Goal: Task Accomplishment & Management: Manage account settings

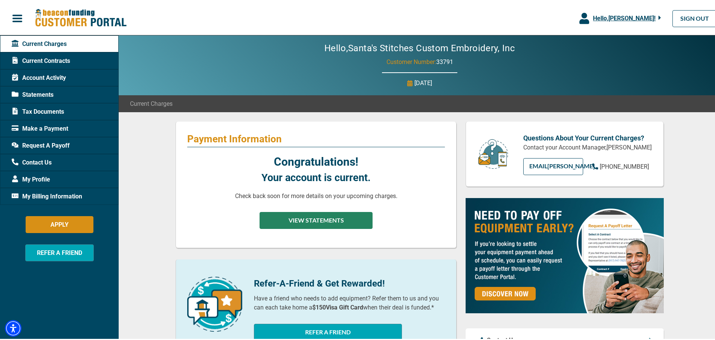
click at [300, 224] on button "VIEW STATEMENTS" at bounding box center [316, 219] width 113 height 17
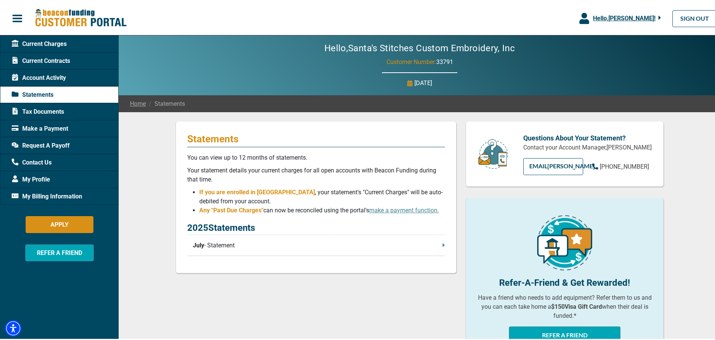
click at [443, 245] on icon at bounding box center [444, 243] width 2 height 3
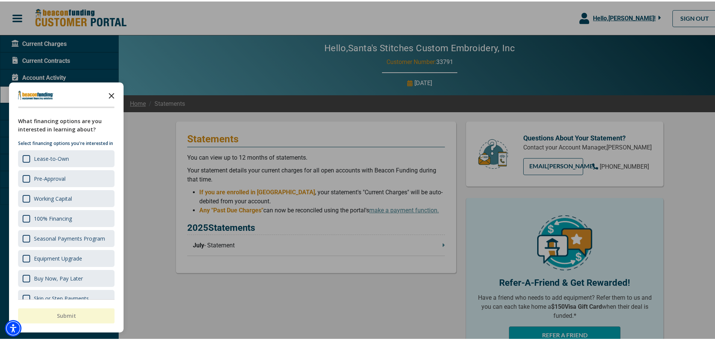
click at [112, 93] on icon "Close the survey" at bounding box center [111, 93] width 15 height 15
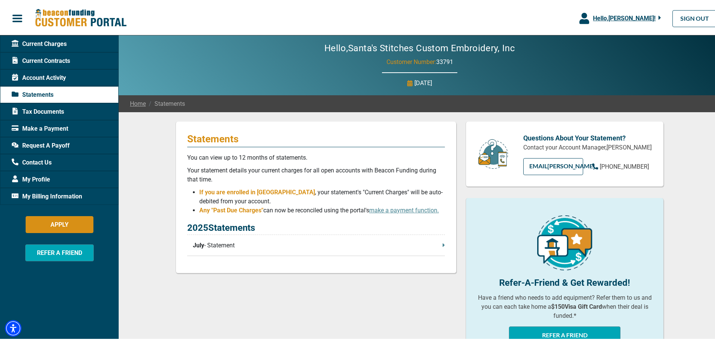
click at [47, 75] on span "Account Activity" at bounding box center [39, 76] width 54 height 9
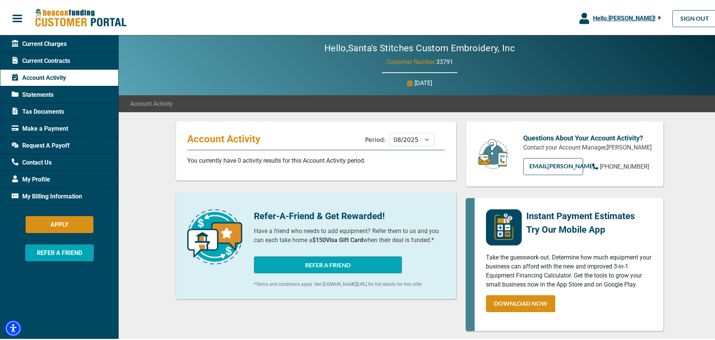
click at [59, 109] on span "Tax Documents" at bounding box center [38, 110] width 52 height 9
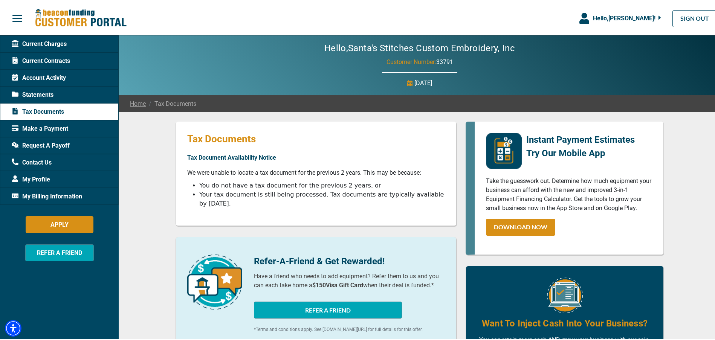
click at [57, 43] on span "Current Charges" at bounding box center [39, 42] width 55 height 9
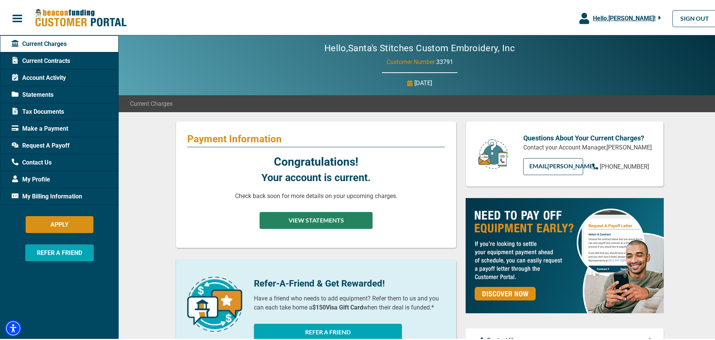
click at [327, 216] on button "VIEW STATEMENTS" at bounding box center [316, 219] width 113 height 17
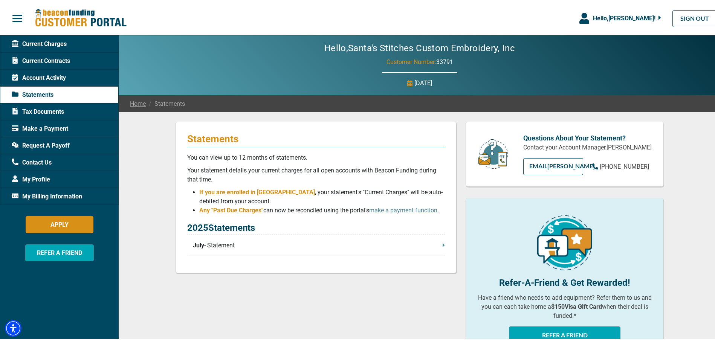
click at [199, 246] on span "July" at bounding box center [198, 244] width 11 height 9
click at [61, 110] on span "Tax Documents" at bounding box center [38, 110] width 52 height 9
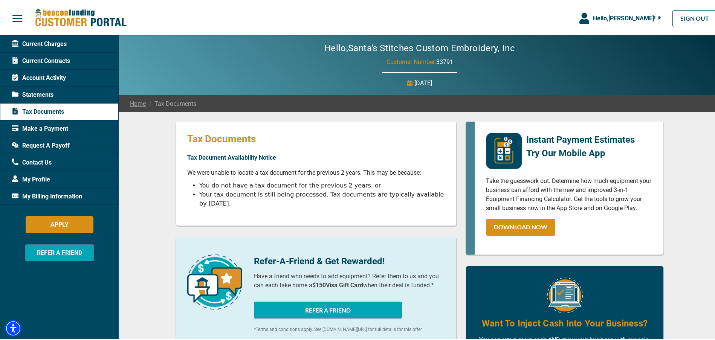
click at [52, 87] on div "Statements" at bounding box center [59, 93] width 119 height 17
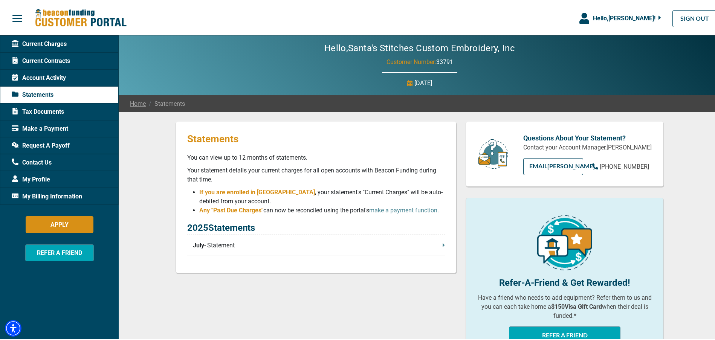
click at [219, 242] on p "July - Statement" at bounding box center [319, 244] width 252 height 9
click at [50, 60] on span "Current Contracts" at bounding box center [41, 59] width 58 height 9
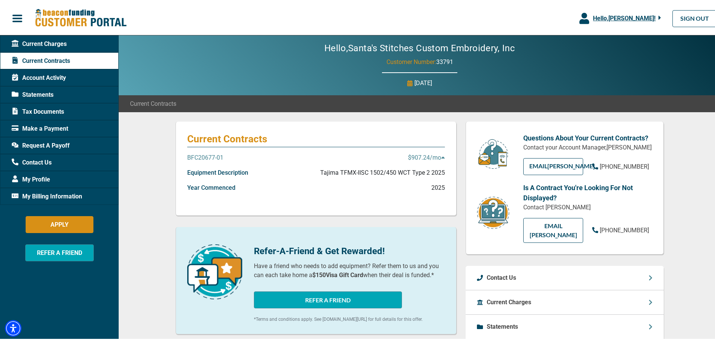
click at [441, 155] on icon at bounding box center [443, 156] width 4 height 6
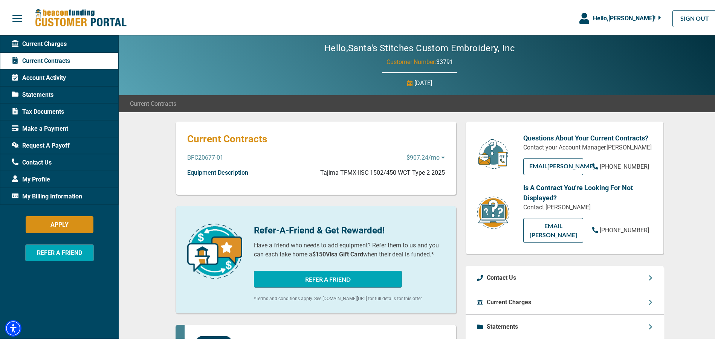
click at [430, 157] on p "$907.24 /mo" at bounding box center [426, 156] width 38 height 9
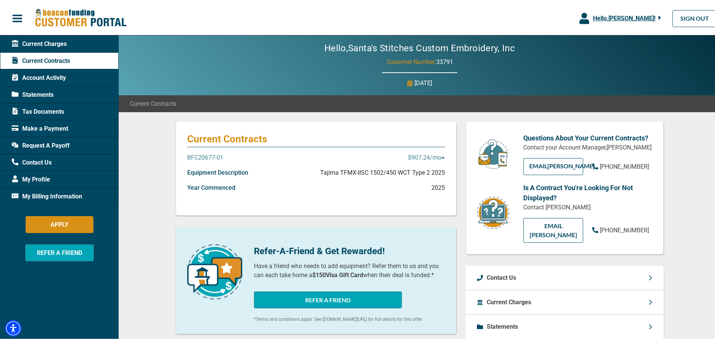
click at [217, 173] on p "Equipment Description" at bounding box center [217, 171] width 61 height 9
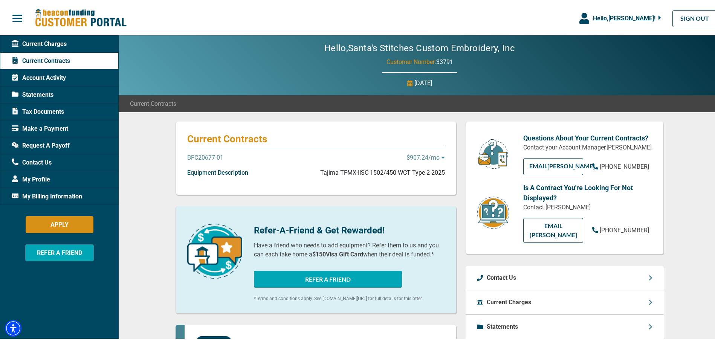
click at [417, 153] on p "$907.24 /mo" at bounding box center [426, 156] width 38 height 9
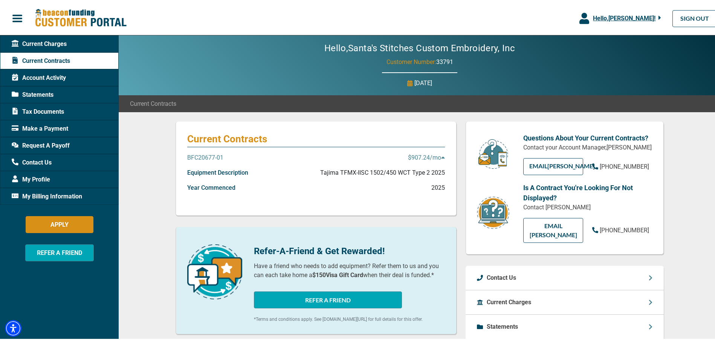
click at [441, 154] on icon at bounding box center [443, 156] width 4 height 6
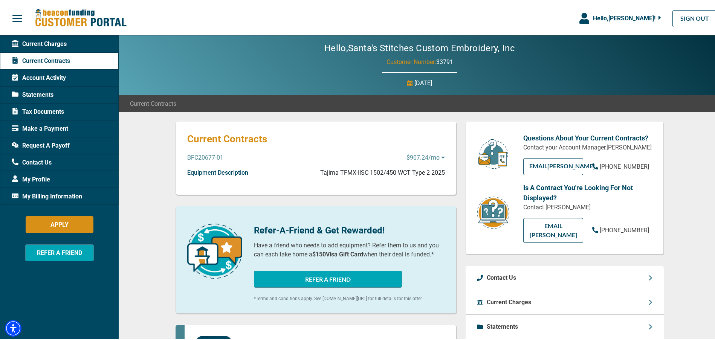
click at [441, 154] on icon at bounding box center [443, 156] width 4 height 6
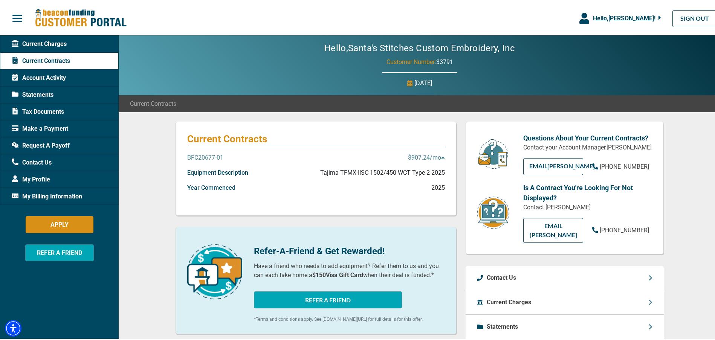
scroll to position [113, 0]
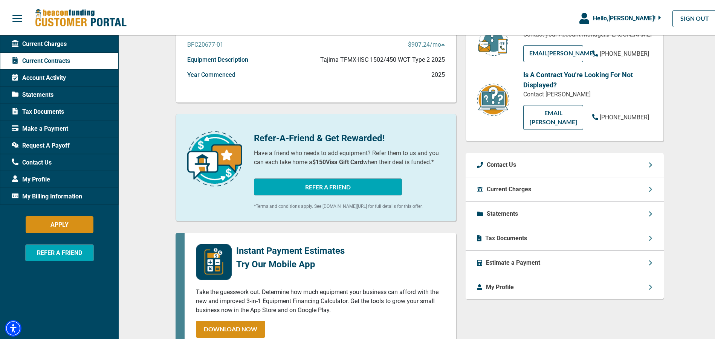
click at [629, 178] on div "Current Charges" at bounding box center [565, 188] width 198 height 24
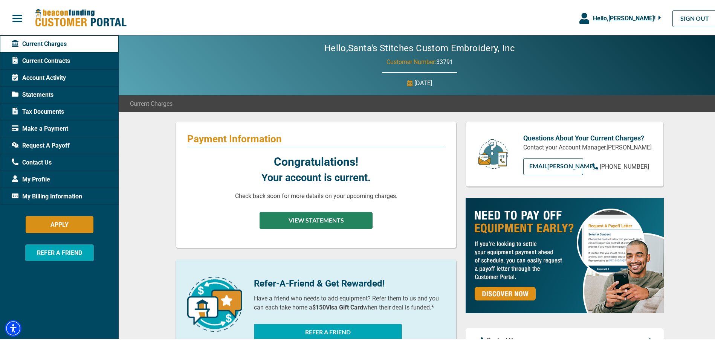
click at [322, 218] on button "VIEW STATEMENTS" at bounding box center [316, 219] width 113 height 17
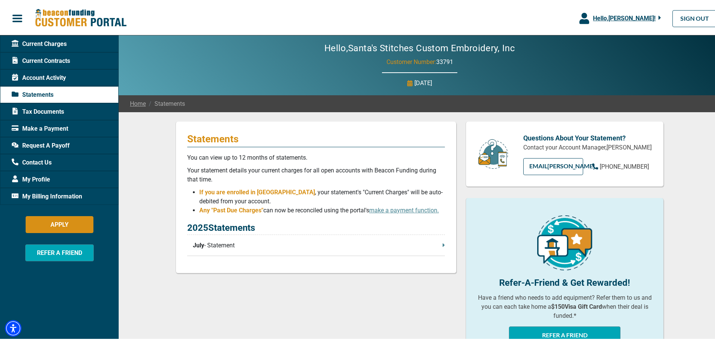
click at [50, 126] on span "Make a Payment" at bounding box center [40, 127] width 57 height 9
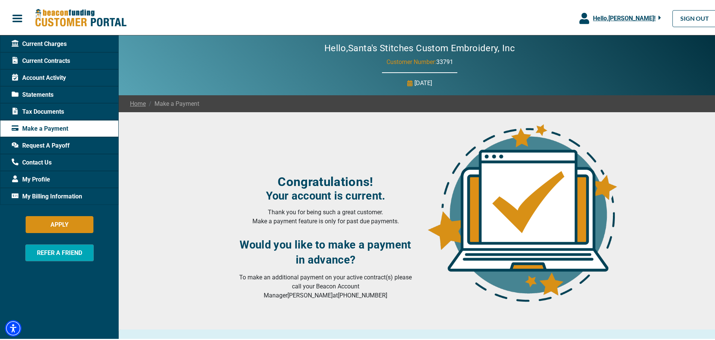
scroll to position [104, 0]
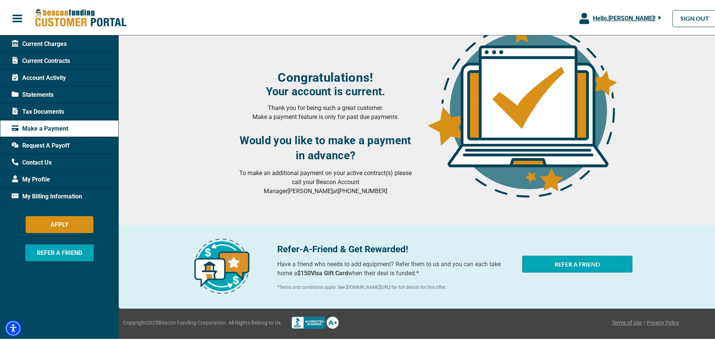
click at [58, 110] on span "Tax Documents" at bounding box center [38, 110] width 52 height 9
